Goal: Find specific page/section: Find specific page/section

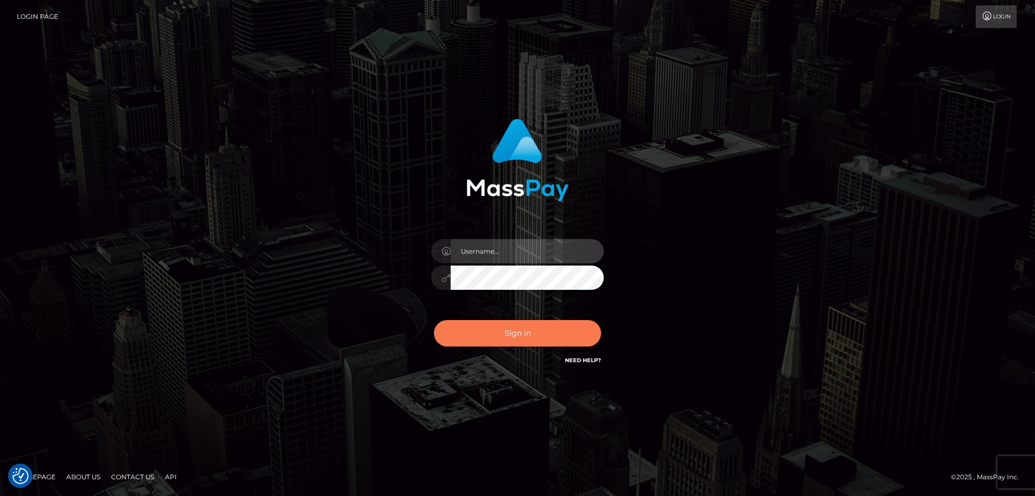
type input "angie.ctfo"
click at [521, 340] on button "Sign in" at bounding box center [517, 333] width 167 height 26
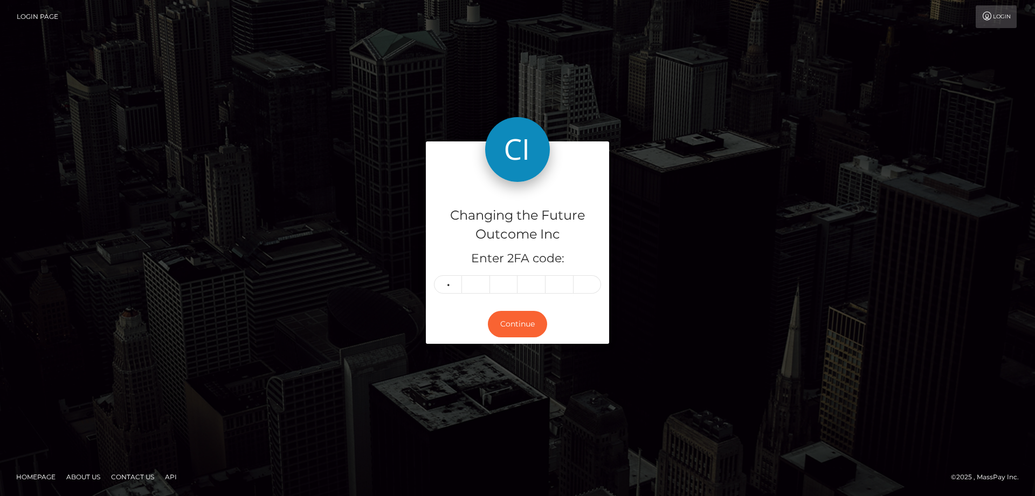
type input "7"
type input "9"
type input "4"
type input "5"
type input "3"
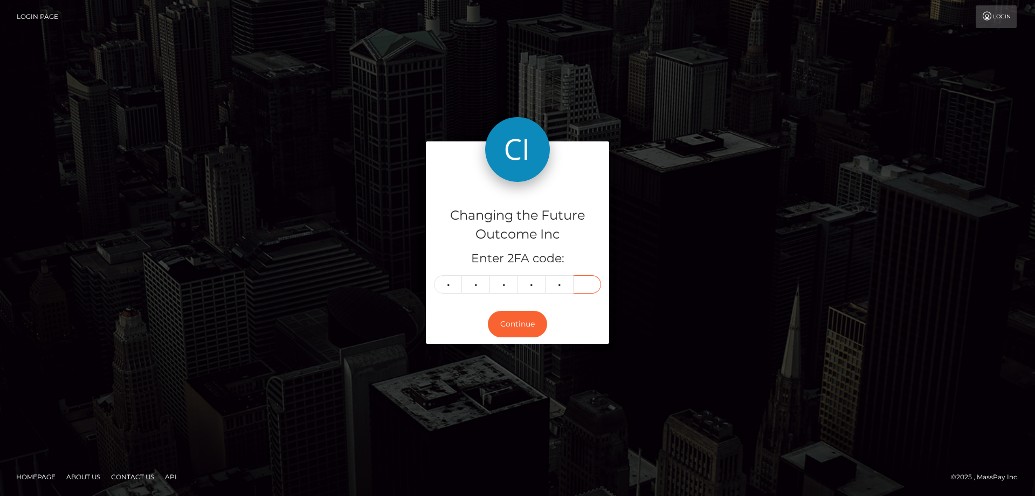
type input "6"
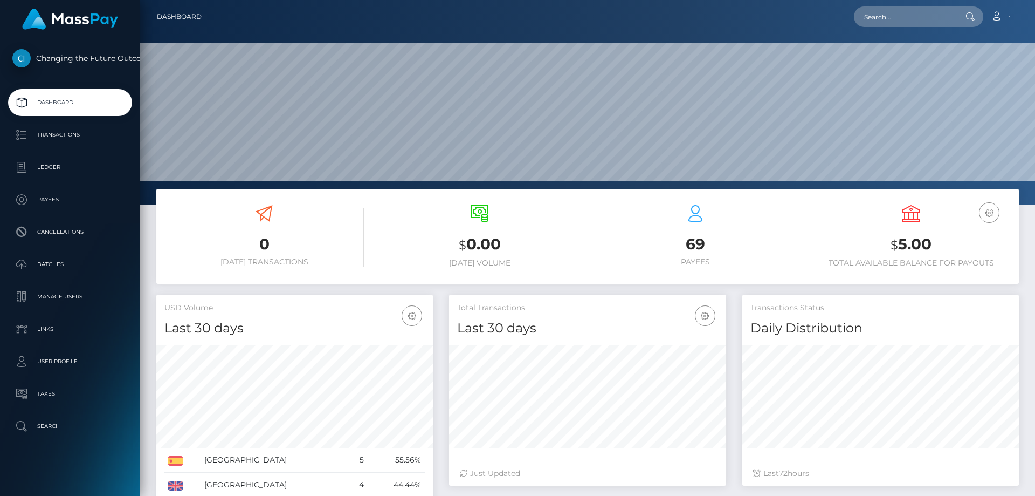
scroll to position [191, 277]
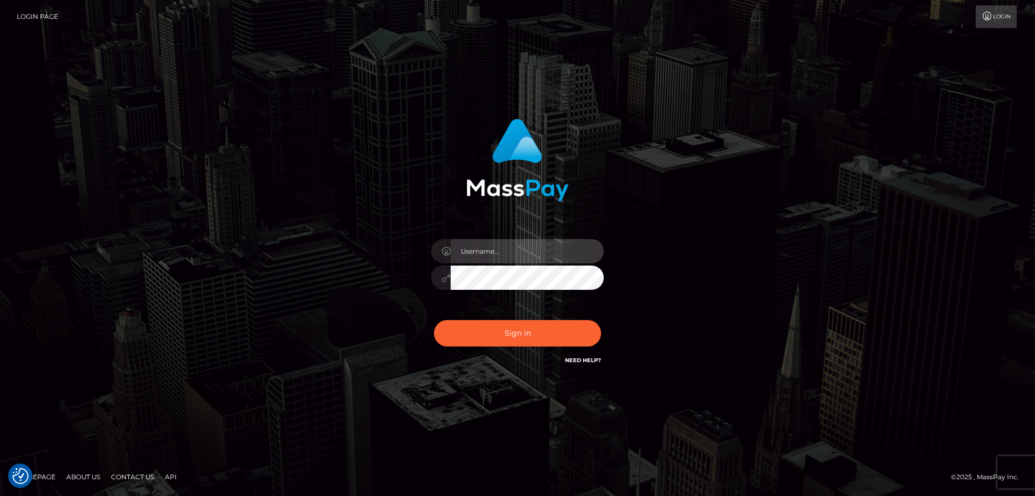
type input "angie.ctfo"
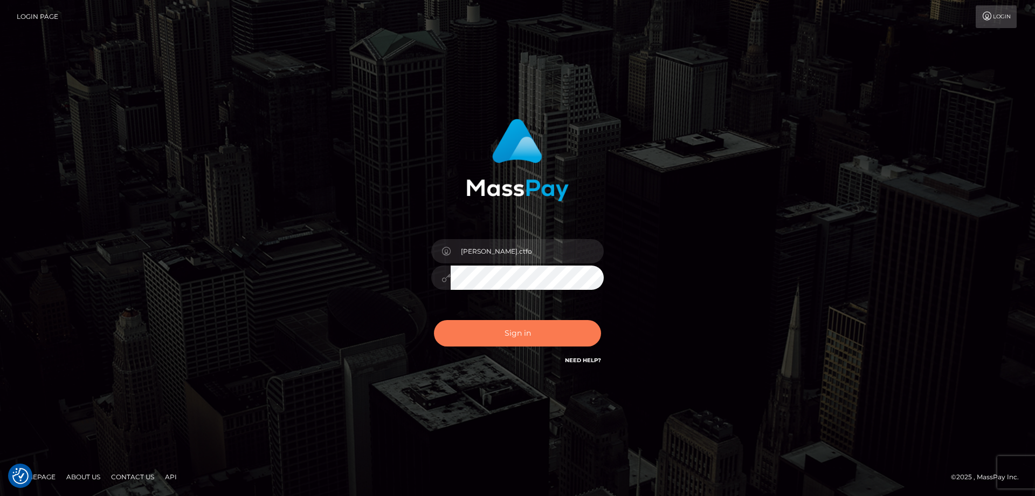
click at [526, 332] on button "Sign in" at bounding box center [517, 333] width 167 height 26
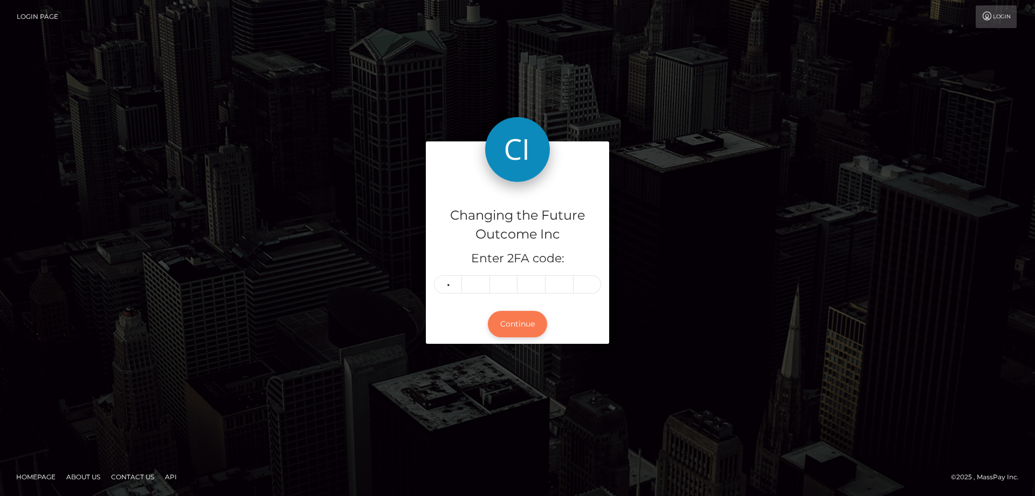
type input "3"
type input "7"
type input "4"
type input "9"
type input "5"
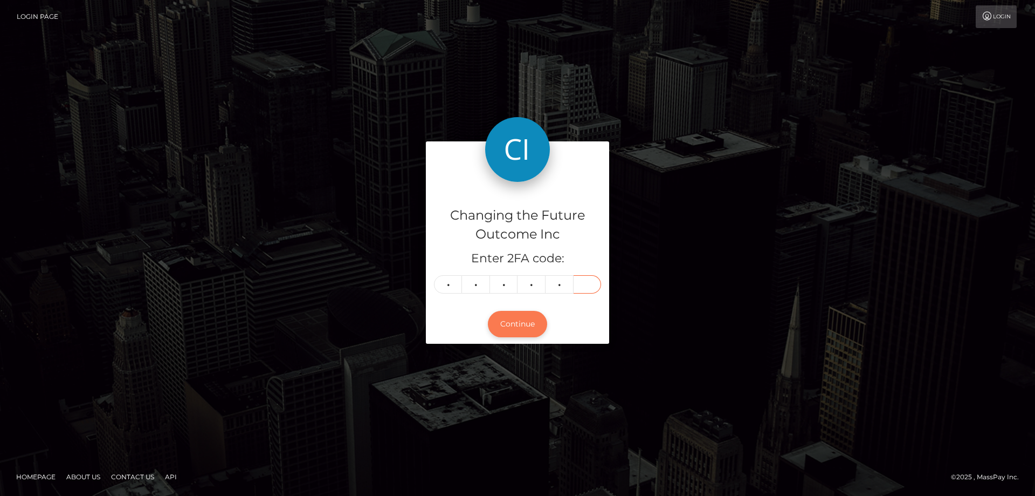
type input "0"
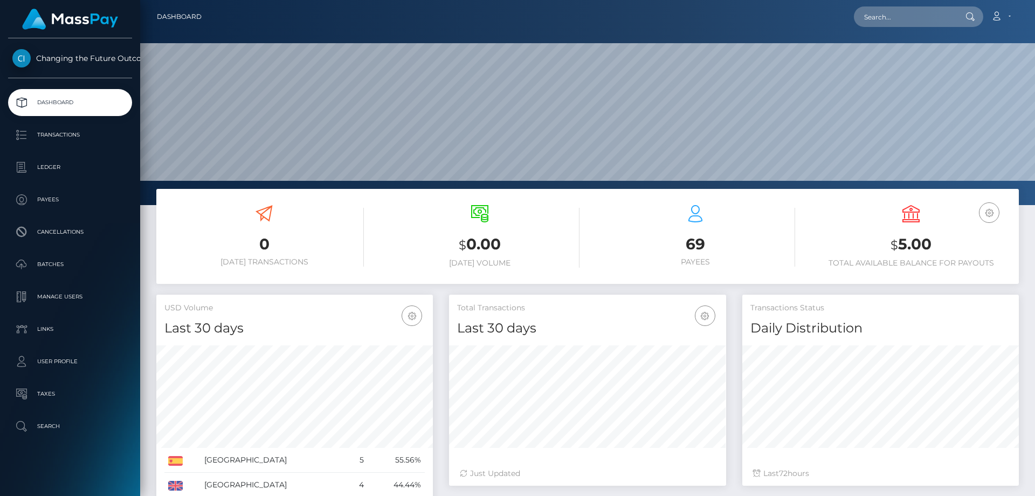
scroll to position [191, 277]
click at [67, 134] on p "Transactions" at bounding box center [69, 135] width 115 height 16
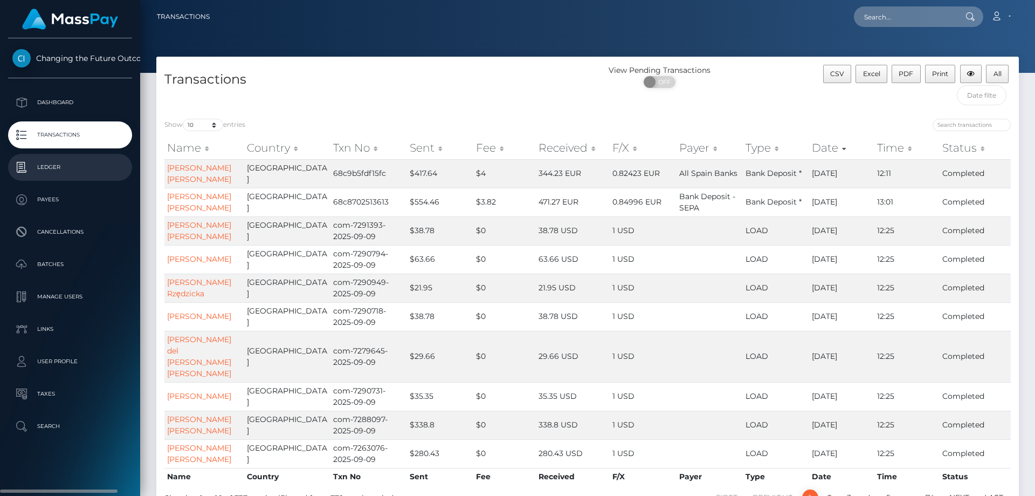
click at [54, 167] on p "Ledger" at bounding box center [69, 167] width 115 height 16
